Goal: Information Seeking & Learning: Understand process/instructions

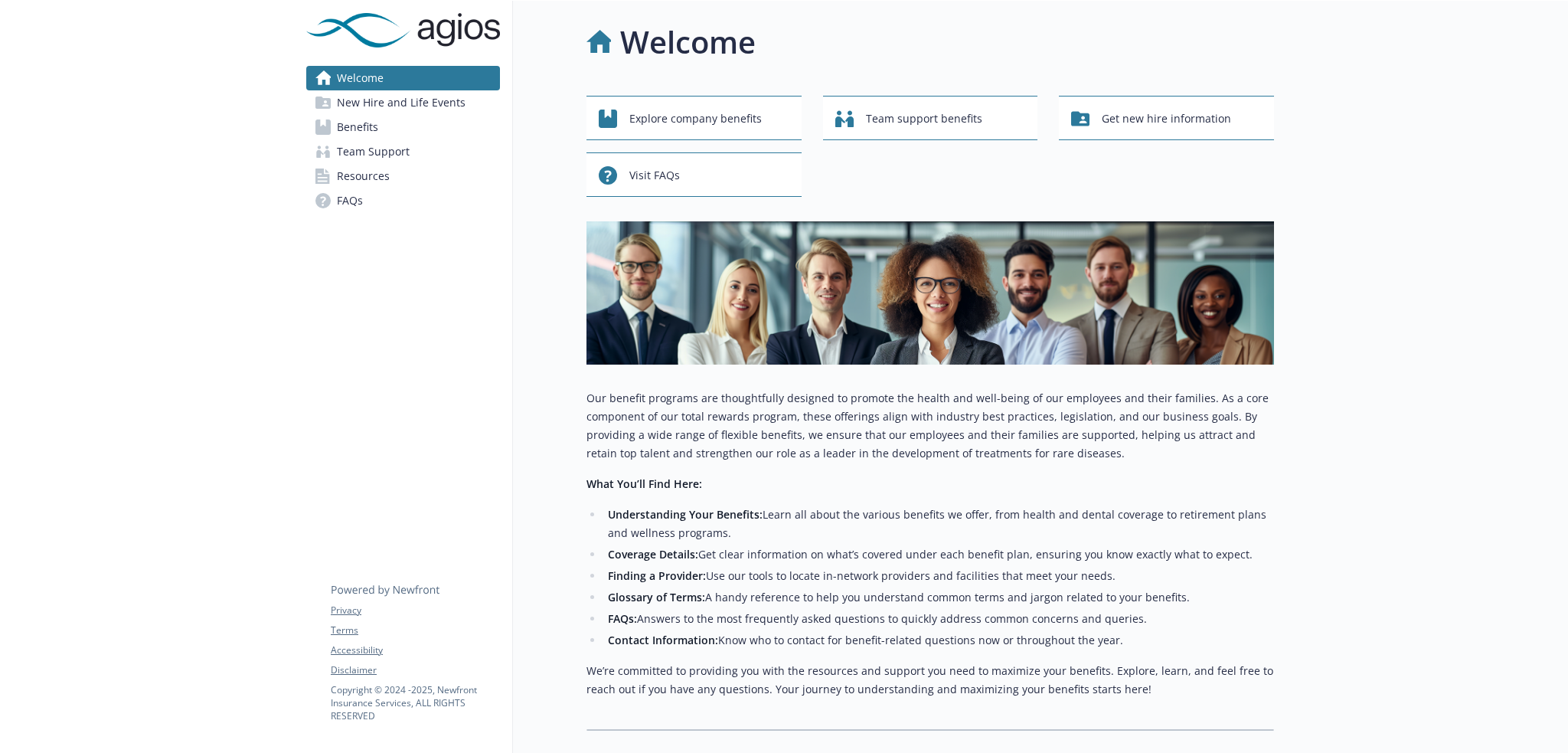
click at [376, 122] on span "Benefits" at bounding box center [357, 127] width 41 height 24
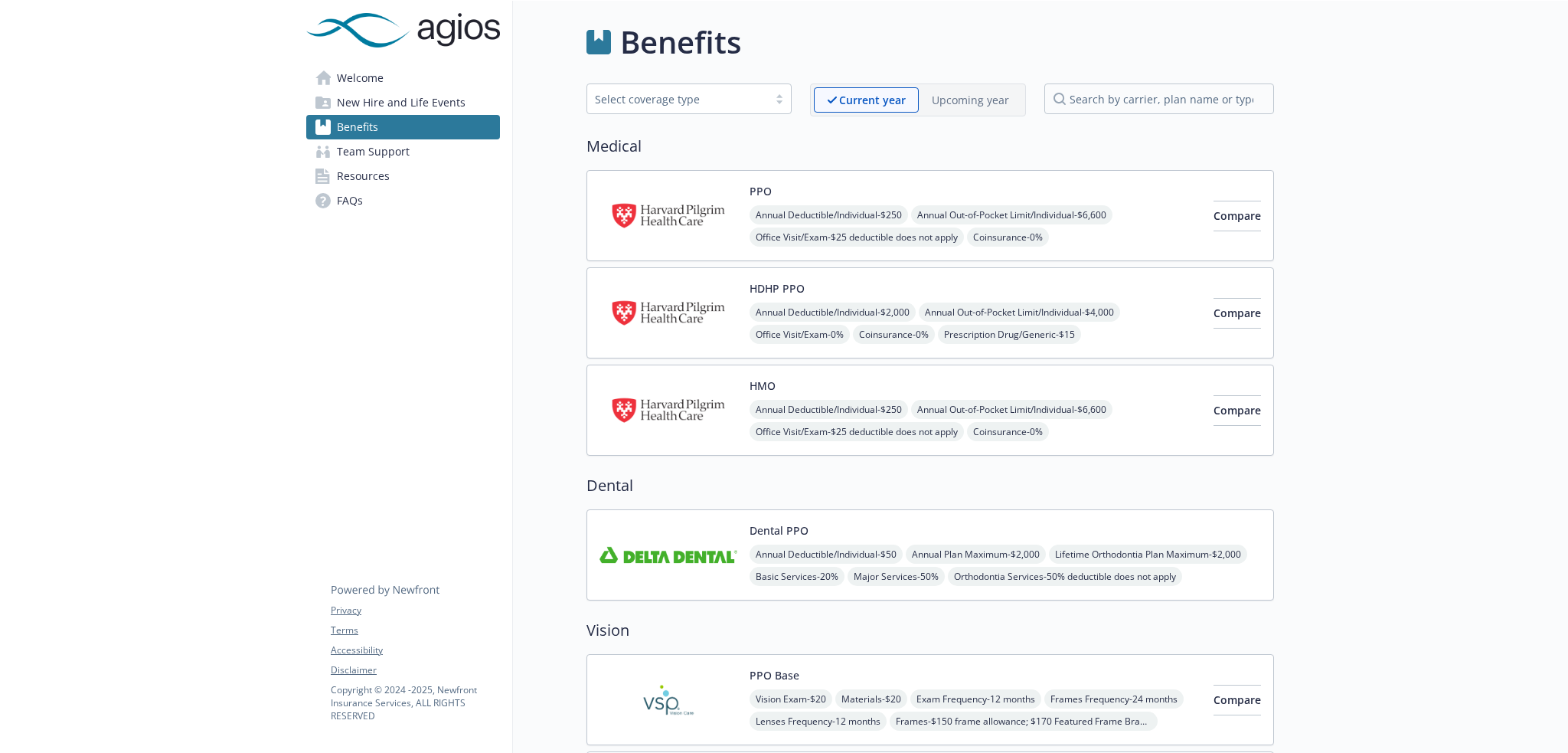
click at [383, 106] on span "New Hire and Life Events" at bounding box center [400, 103] width 128 height 24
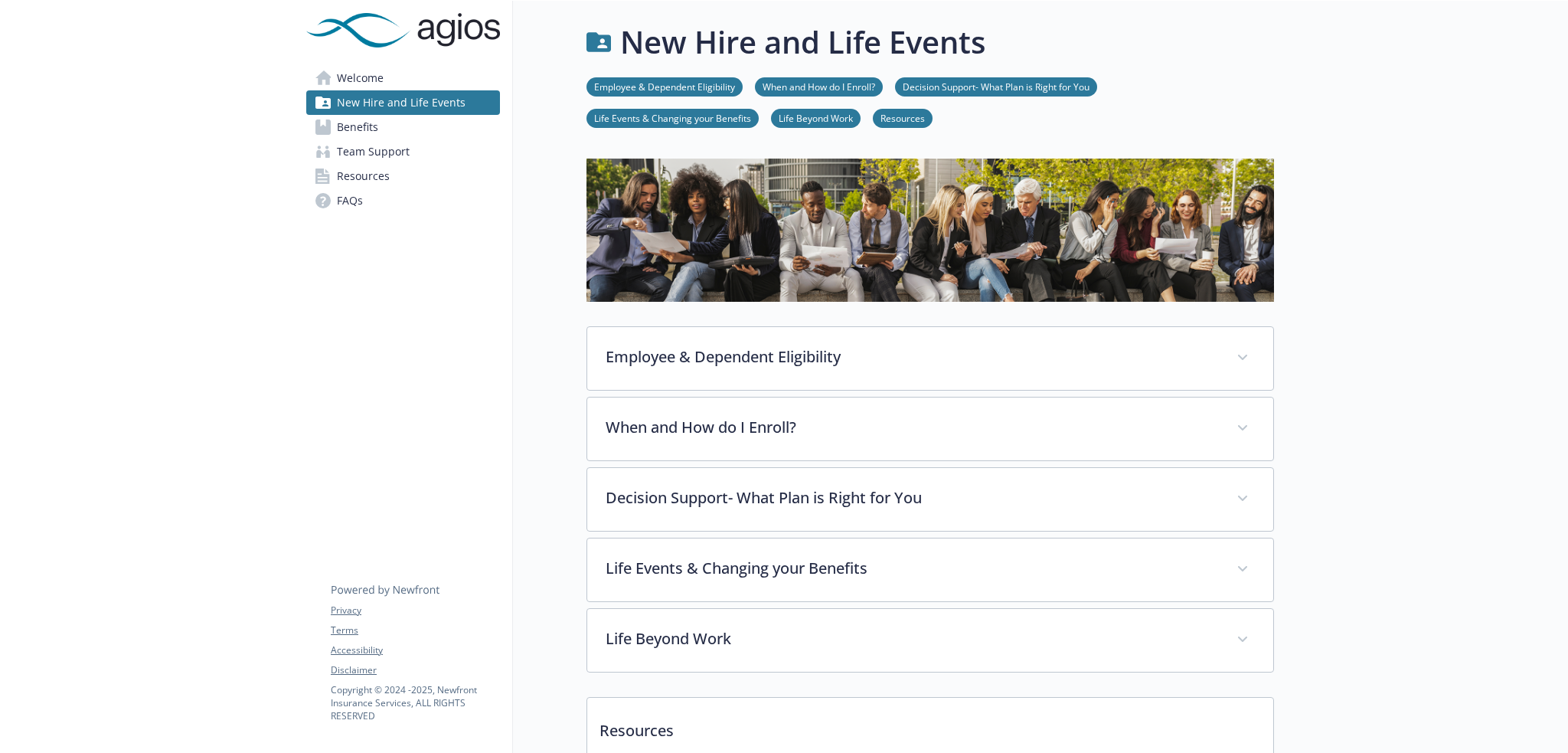
scroll to position [153, 0]
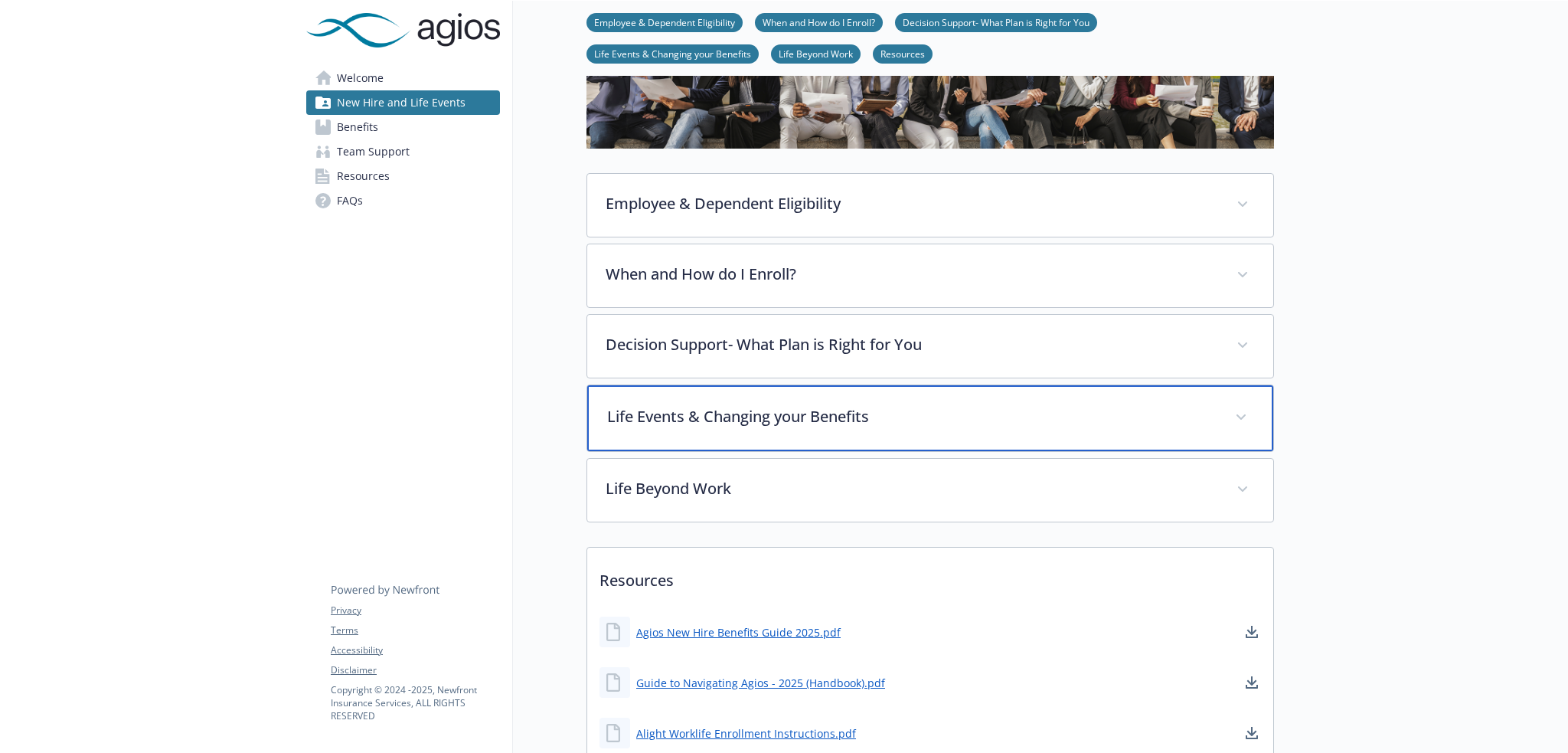
click at [894, 410] on p "Life Events & Changing your Benefits" at bounding box center [912, 416] width 610 height 23
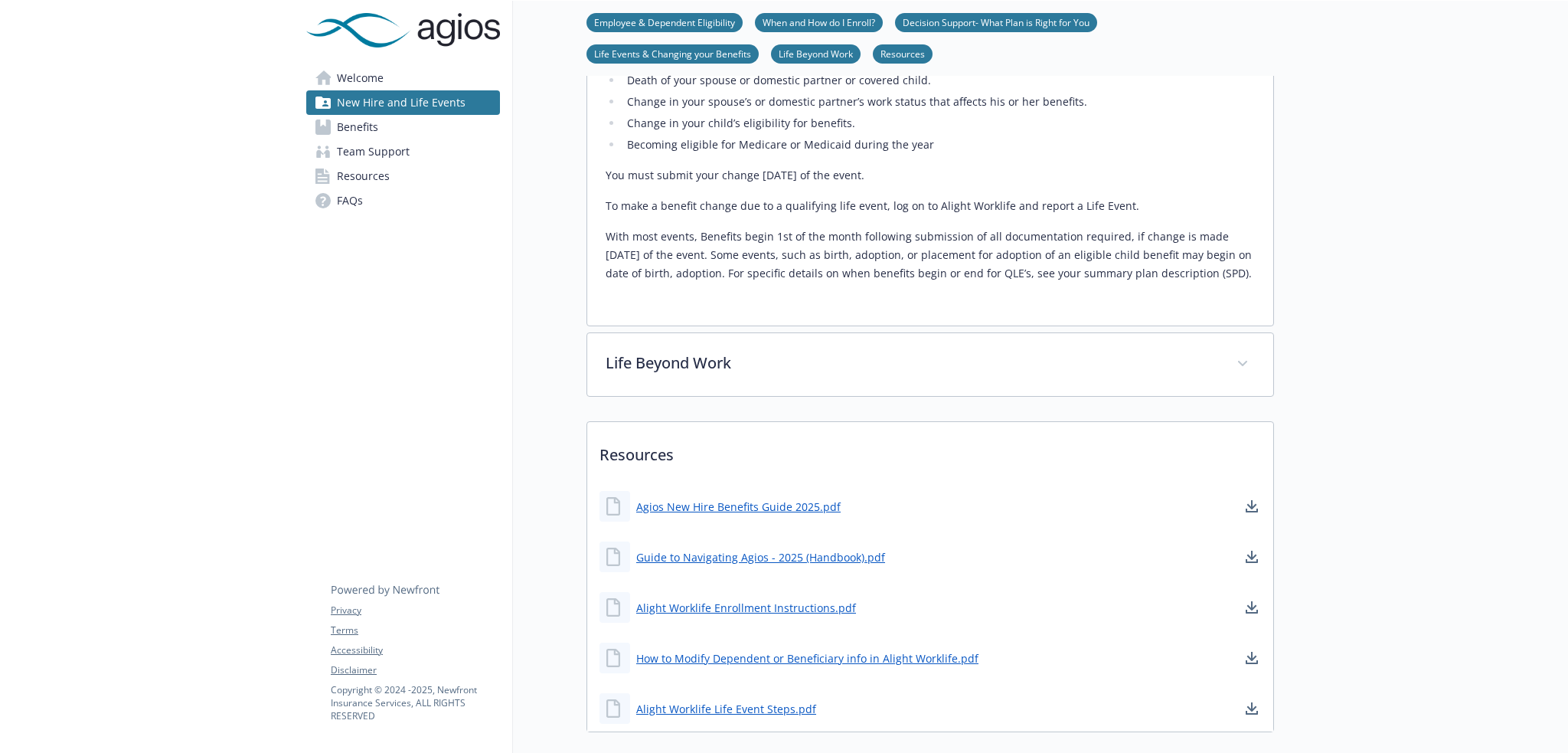
scroll to position [689, 0]
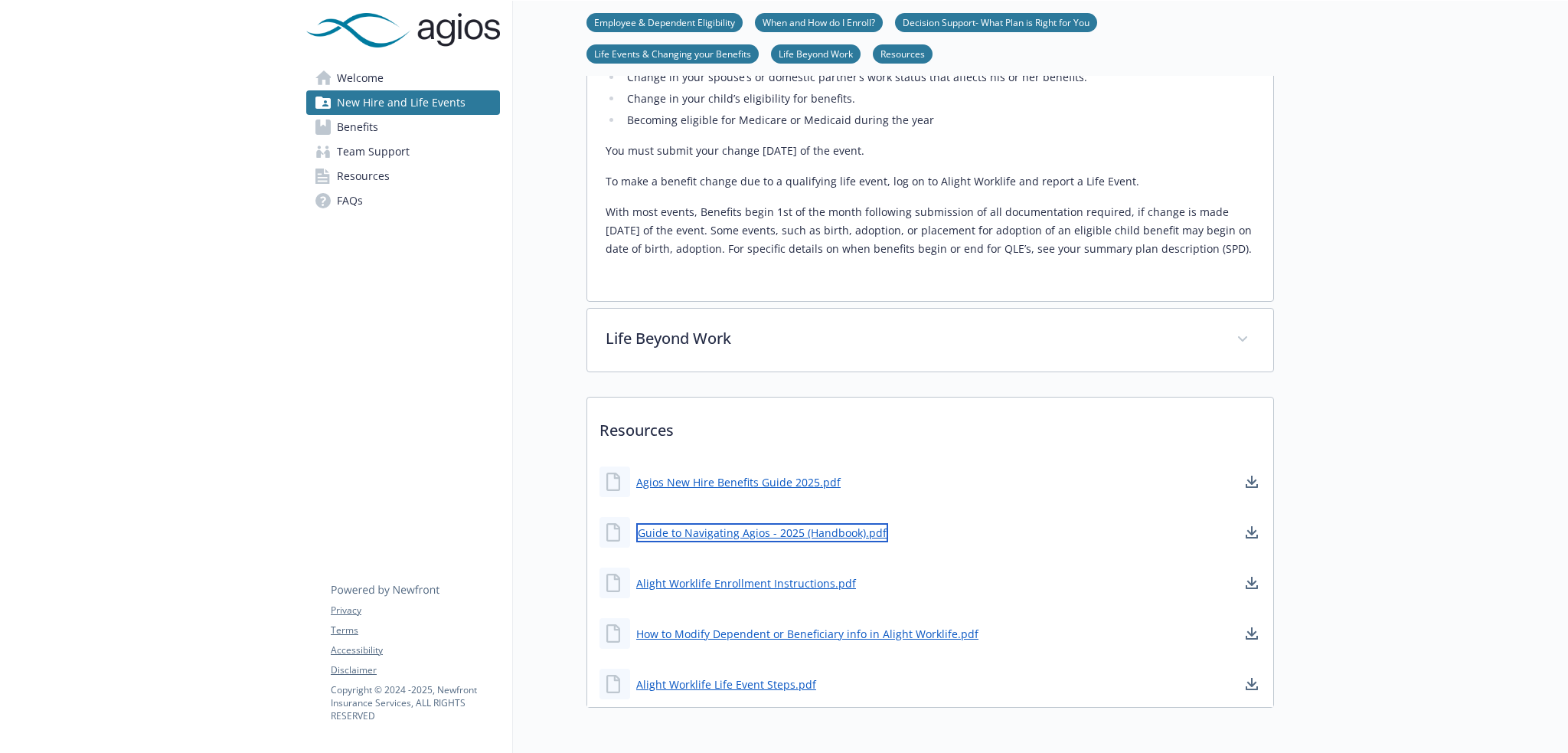
drag, startPoint x: 666, startPoint y: 529, endPoint x: 649, endPoint y: 538, distance: 19.2
click at [649, 538] on link "Guide to Navigating Agios - 2025 (Handbook).pdf" at bounding box center [762, 532] width 251 height 19
